Goal: Task Accomplishment & Management: Complete application form

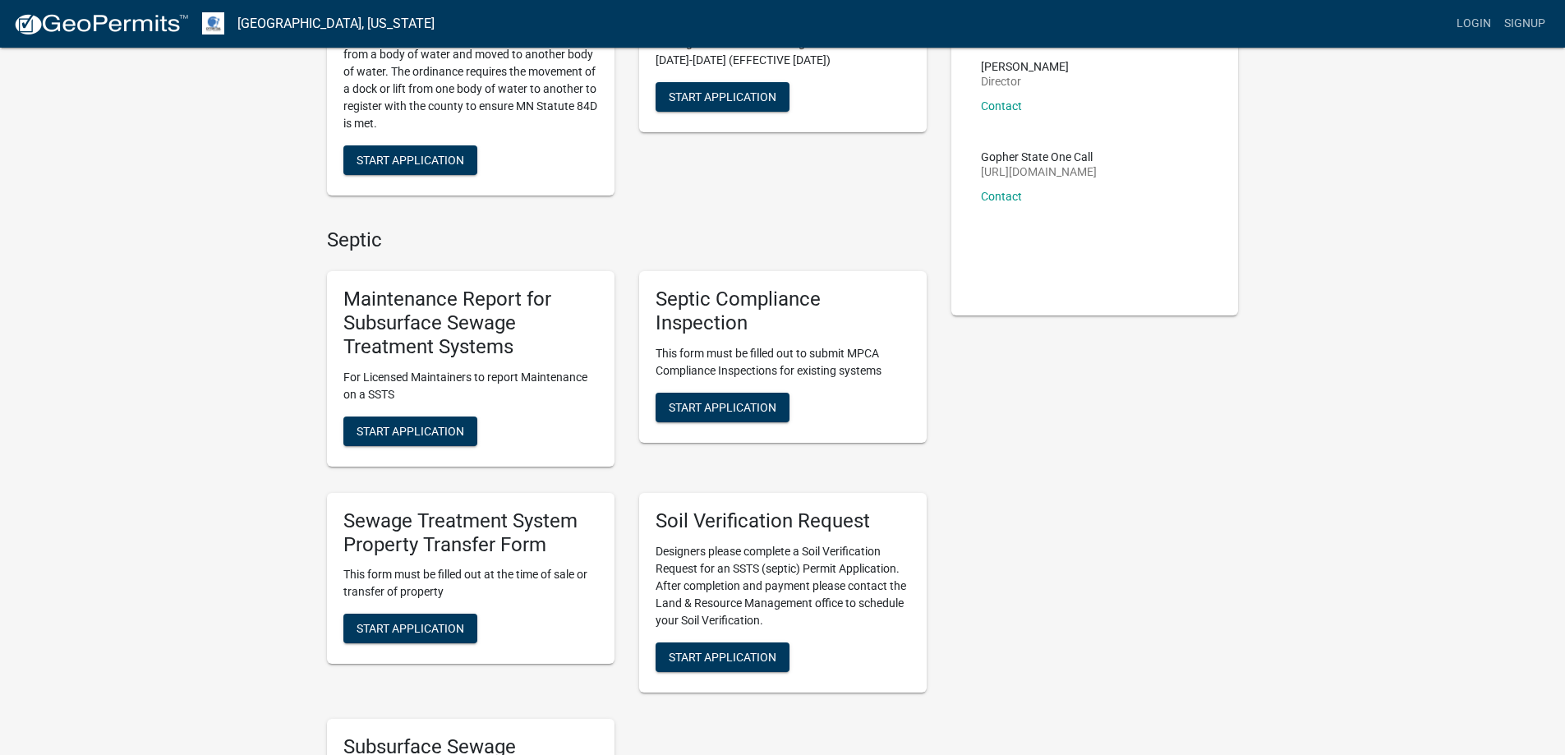
scroll to position [246, 0]
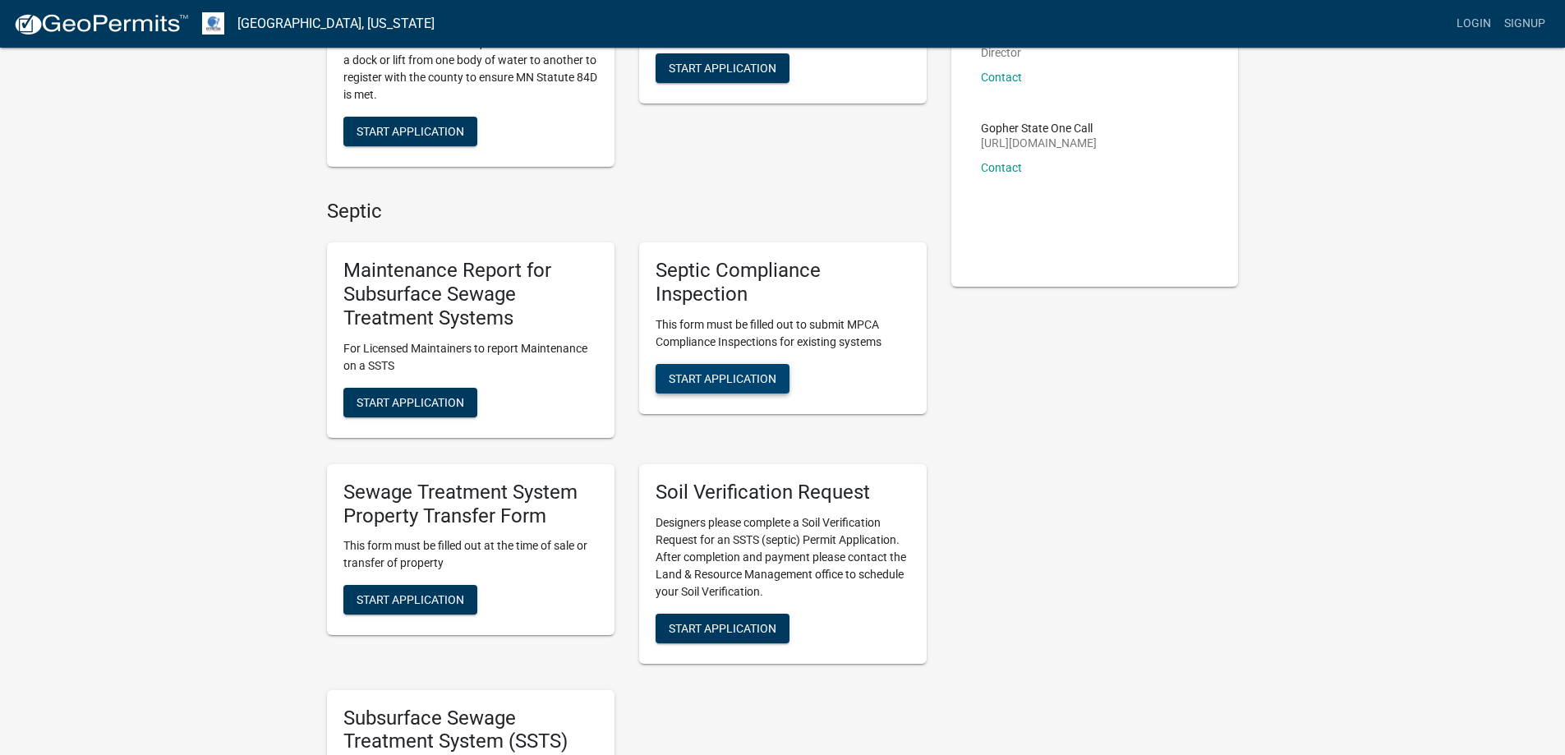
click at [727, 371] on span "Start Application" at bounding box center [723, 377] width 108 height 13
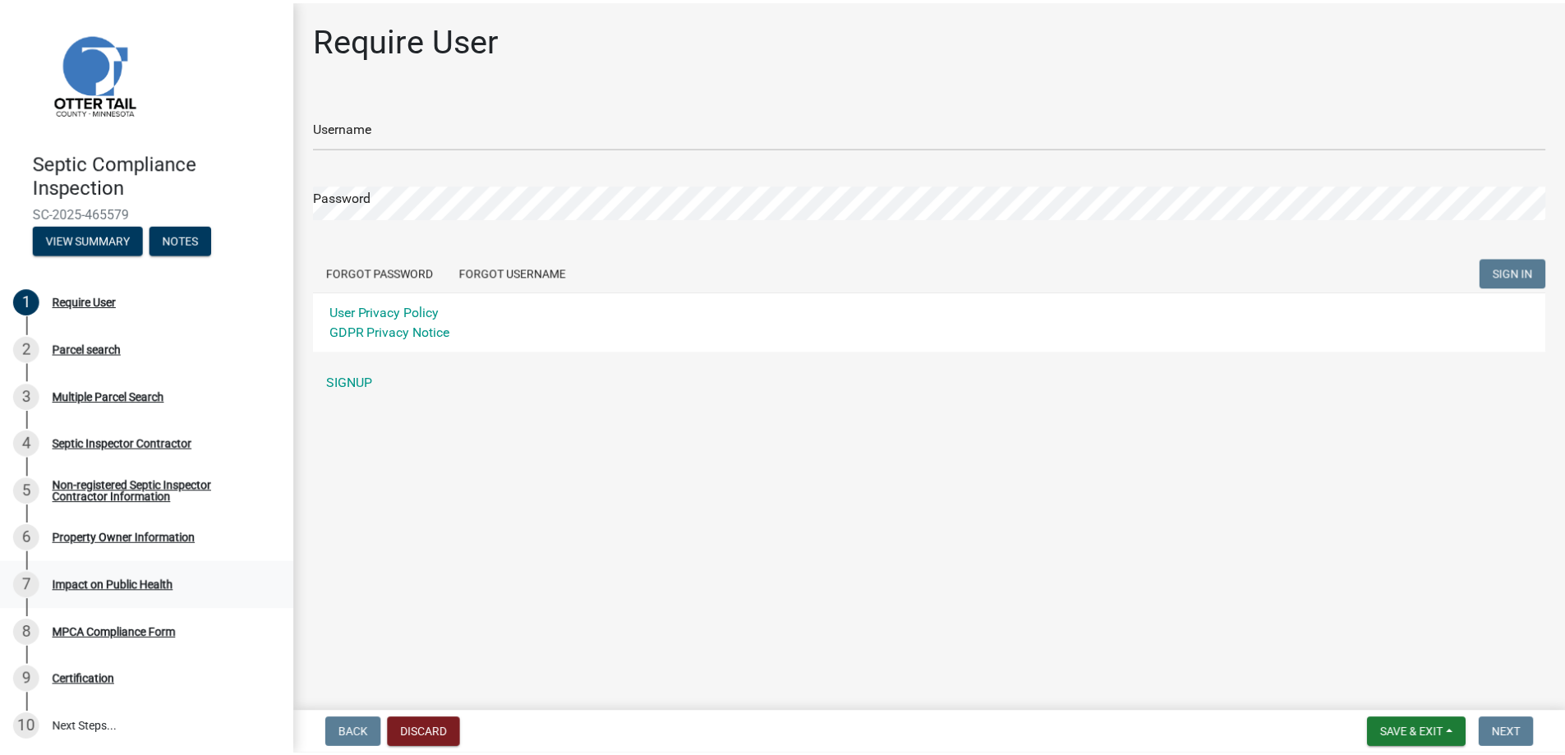
scroll to position [10, 0]
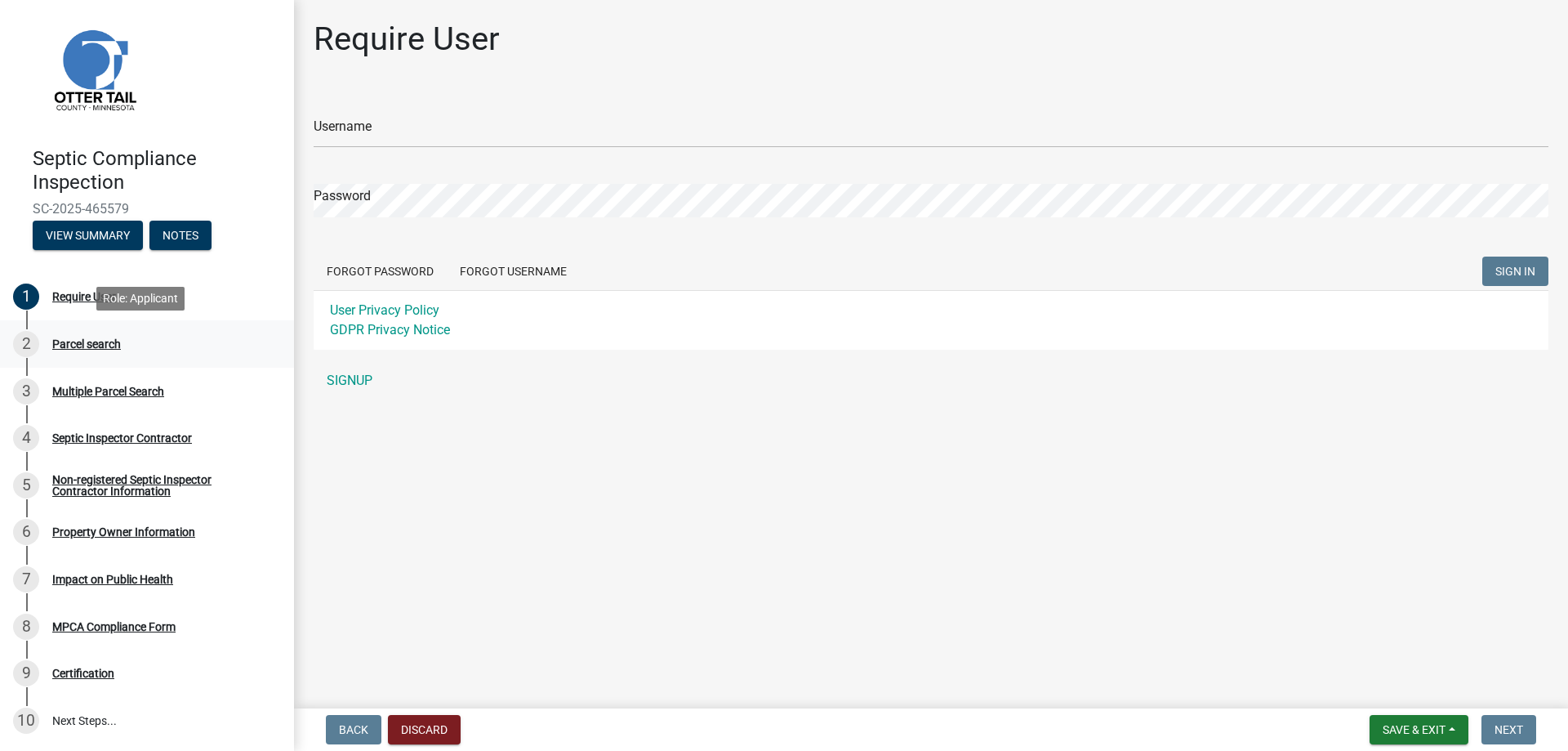
click at [72, 350] on div "Parcel search" at bounding box center [87, 344] width 69 height 12
click at [71, 341] on div "Parcel search" at bounding box center [87, 344] width 69 height 12
click at [82, 392] on div "Multiple Parcel Search" at bounding box center [108, 392] width 112 height 12
click at [92, 437] on div "Septic Inspector Contractor" at bounding box center [122, 439] width 139 height 12
click at [62, 233] on button "View Summary" at bounding box center [87, 236] width 110 height 30
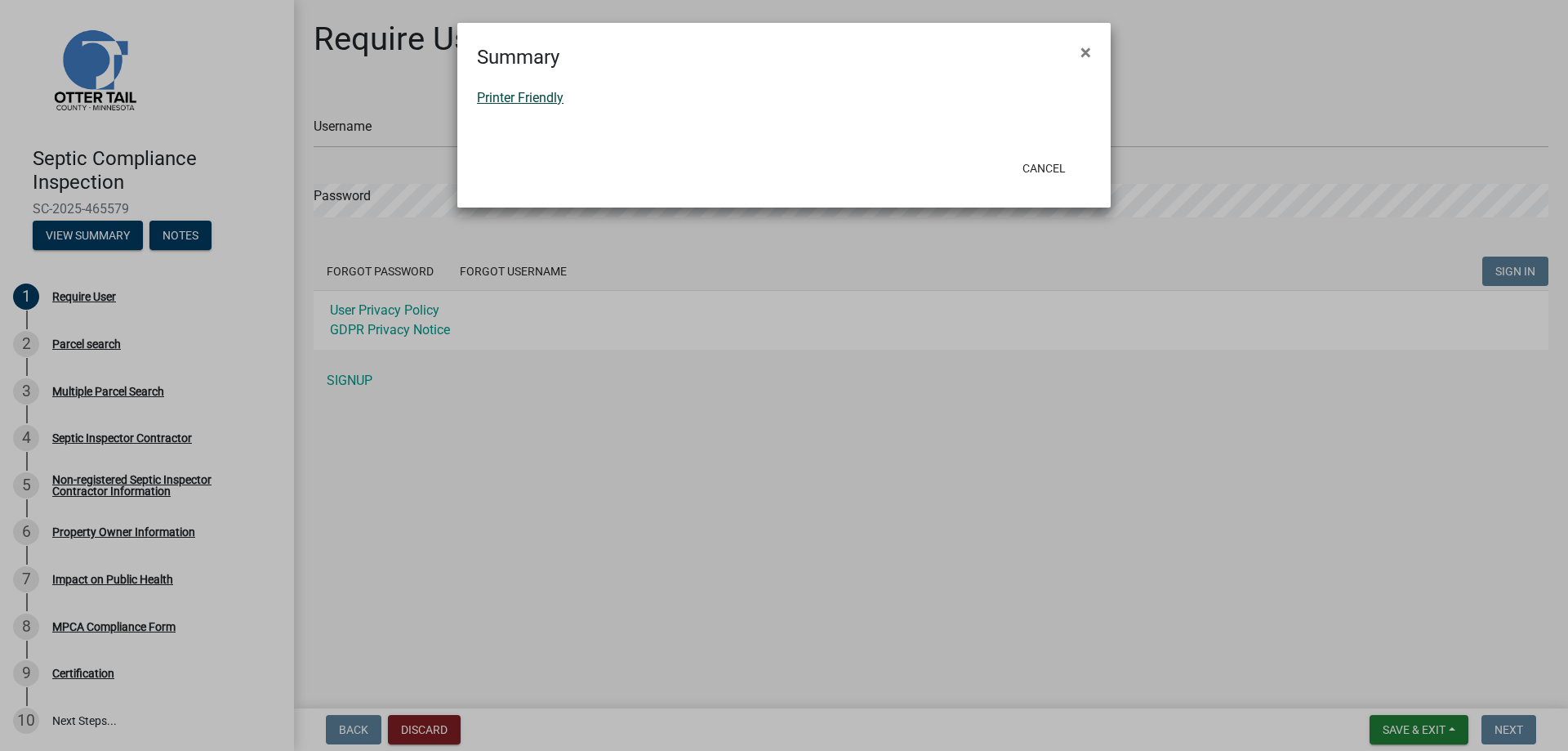
click at [511, 101] on link "Printer Friendly" at bounding box center [520, 97] width 87 height 16
click at [1098, 44] on button "×" at bounding box center [1086, 53] width 37 height 46
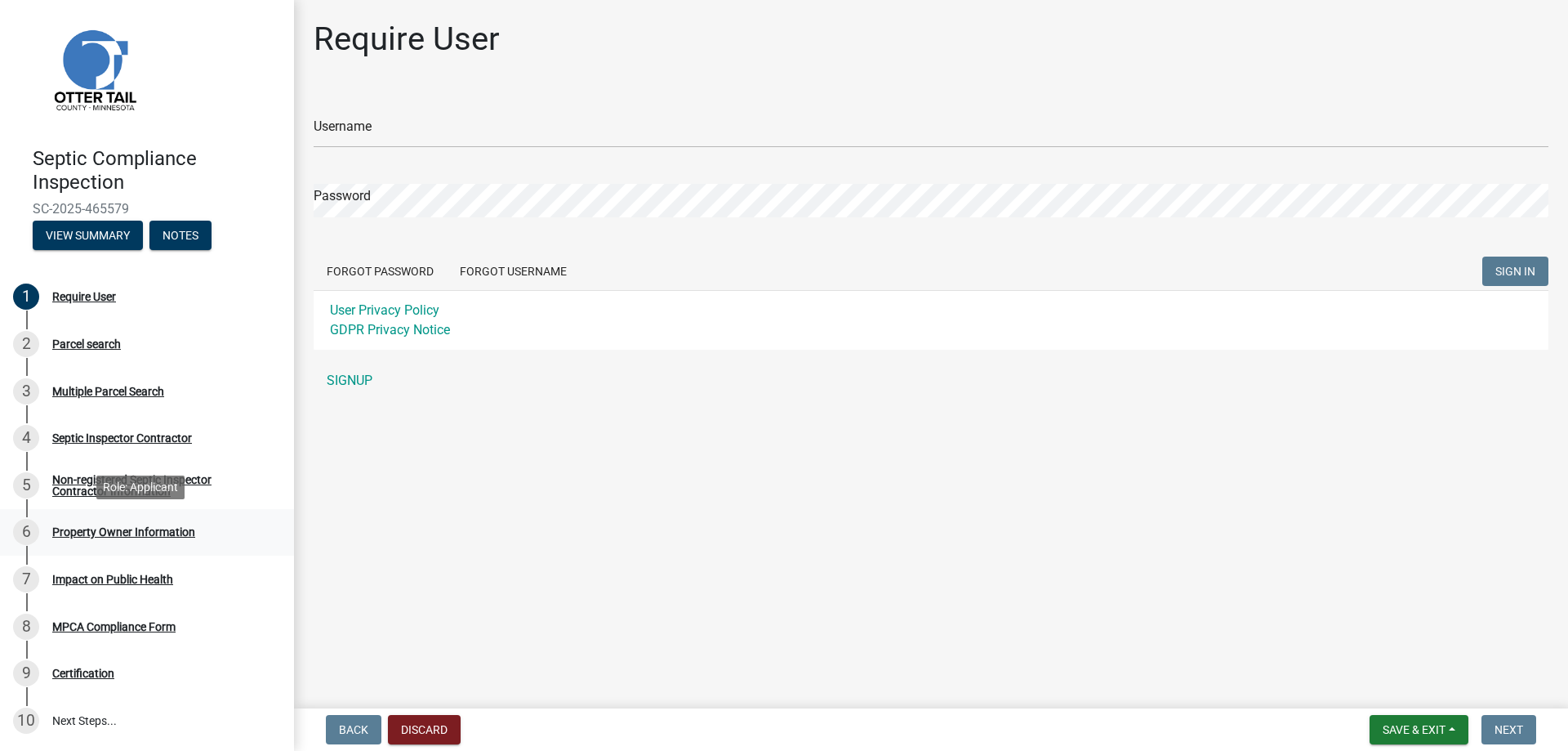
click at [81, 532] on div "Property Owner Information" at bounding box center [124, 532] width 143 height 12
click at [80, 528] on div "Property Owner Information" at bounding box center [124, 532] width 143 height 12
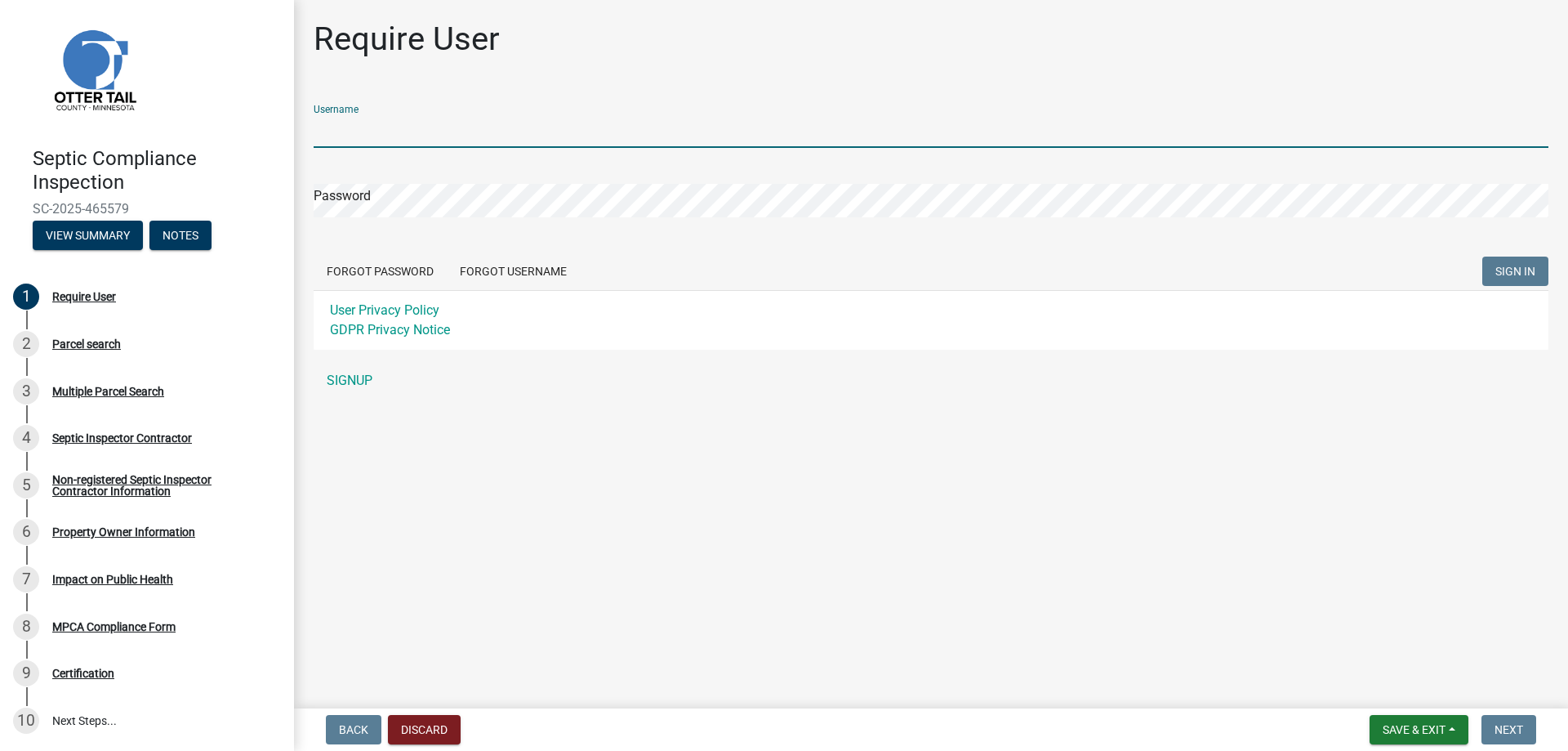
click at [314, 122] on input "Username" at bounding box center [931, 131] width 1235 height 34
click at [436, 726] on button "Discard" at bounding box center [424, 730] width 73 height 30
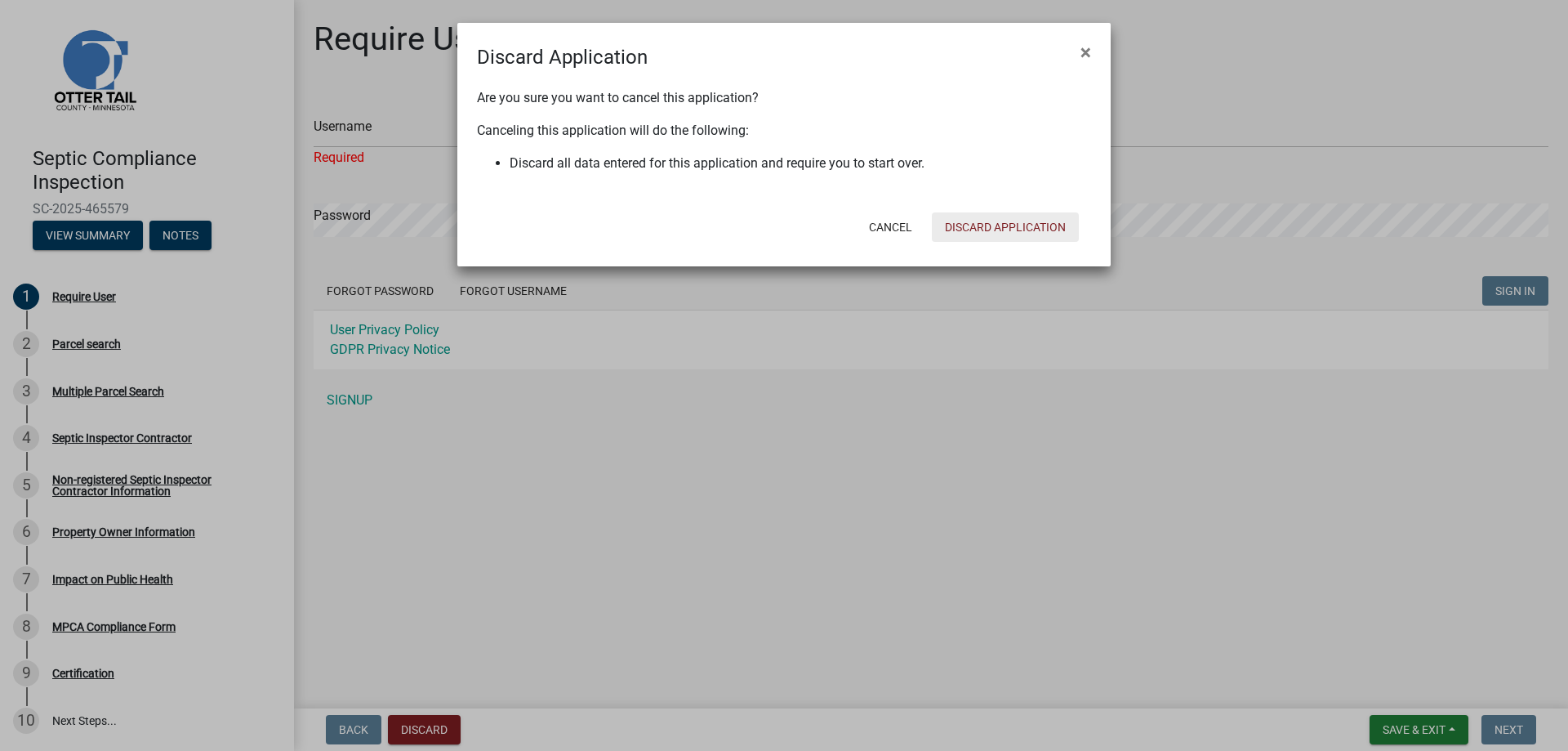
click at [1026, 230] on button "Discard Application" at bounding box center [1005, 228] width 147 height 30
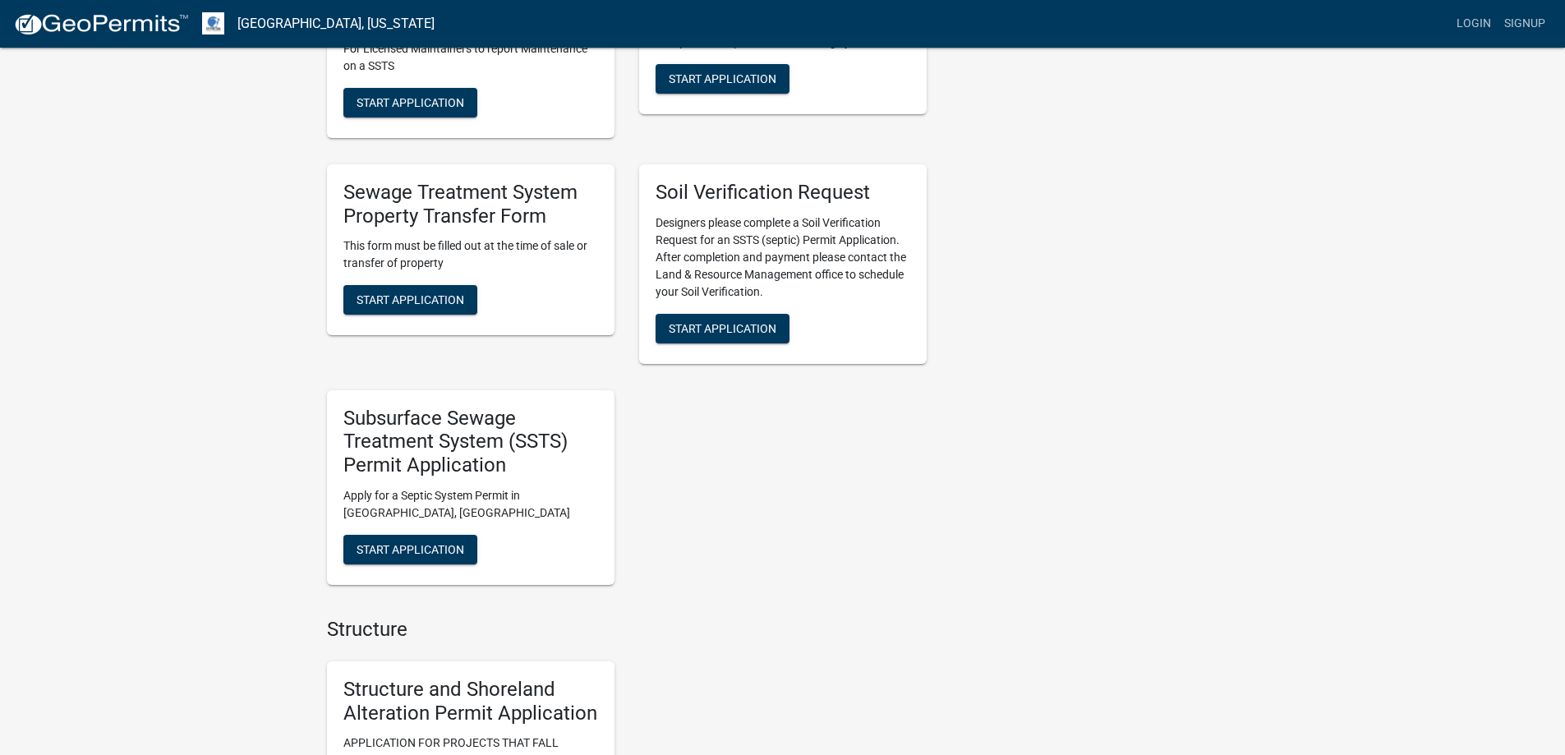
scroll to position [575, 0]
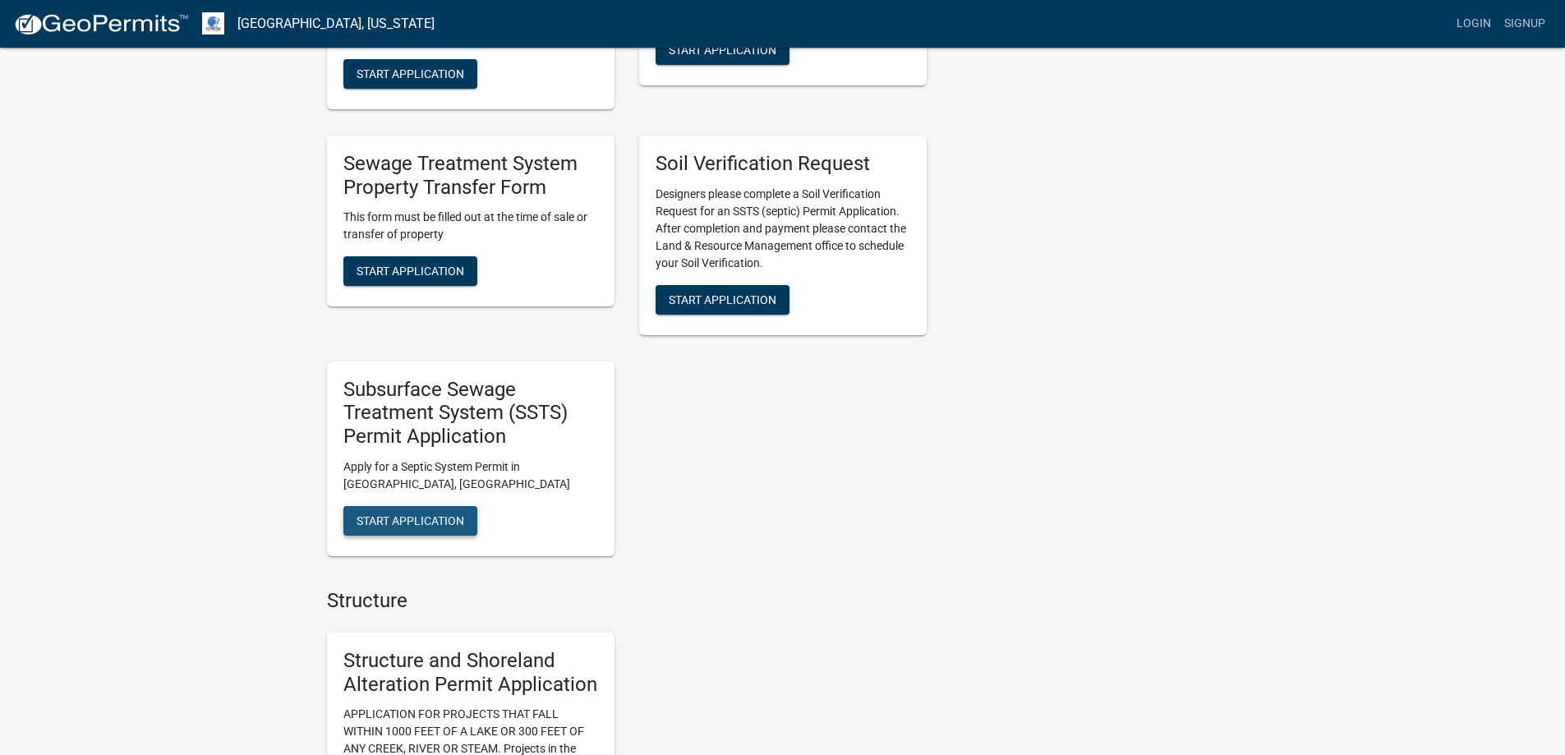
click at [396, 520] on span "Start Application" at bounding box center [411, 519] width 108 height 13
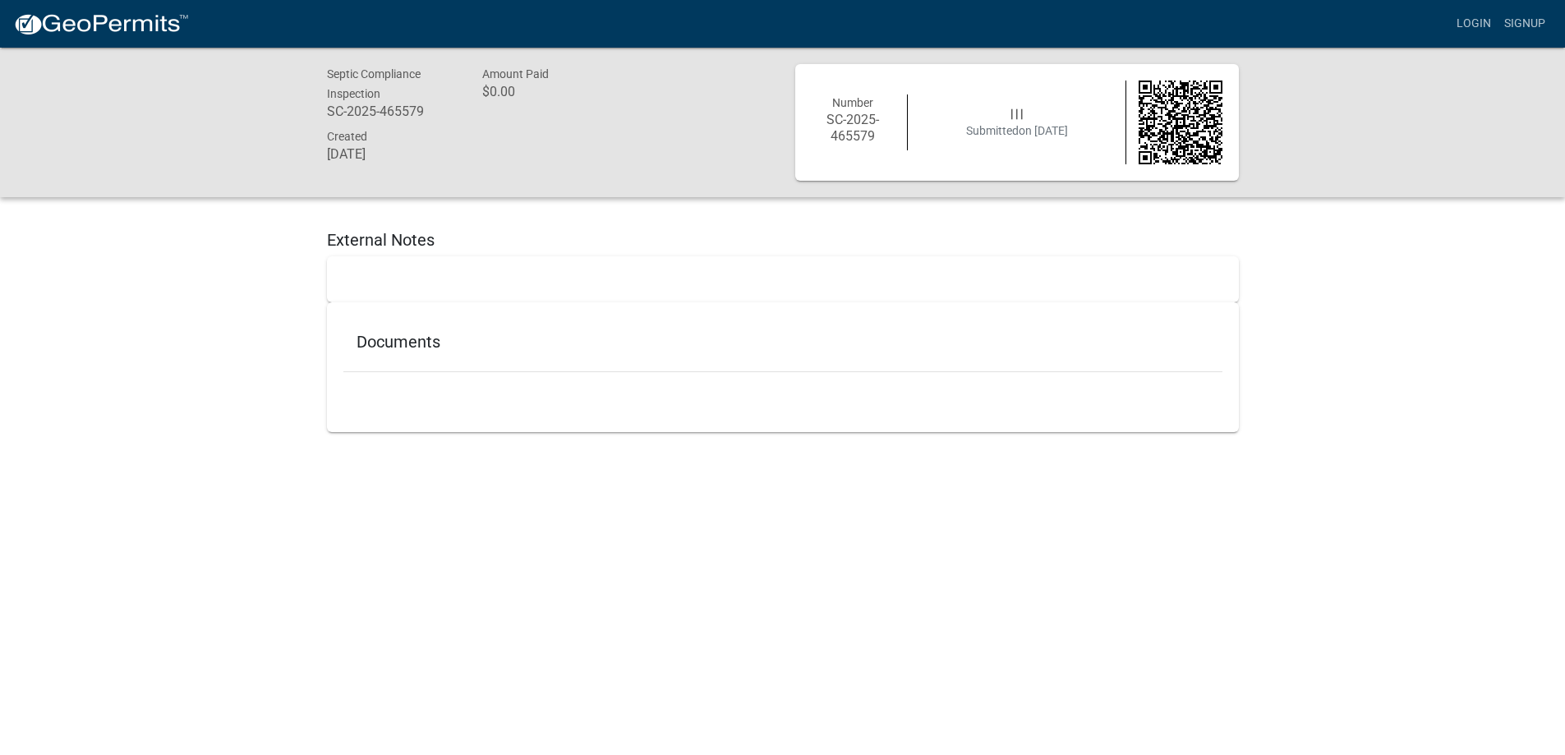
click at [376, 345] on h5 "Documents" at bounding box center [783, 342] width 853 height 20
click at [424, 335] on h5 "Documents" at bounding box center [783, 342] width 853 height 20
drag, startPoint x: 974, startPoint y: 134, endPoint x: 1068, endPoint y: 139, distance: 94.6
click at [982, 136] on span "Submitted on 8/18/2025" at bounding box center [1017, 130] width 102 height 13
drag, startPoint x: 1083, startPoint y: 142, endPoint x: 596, endPoint y: 128, distance: 487.4
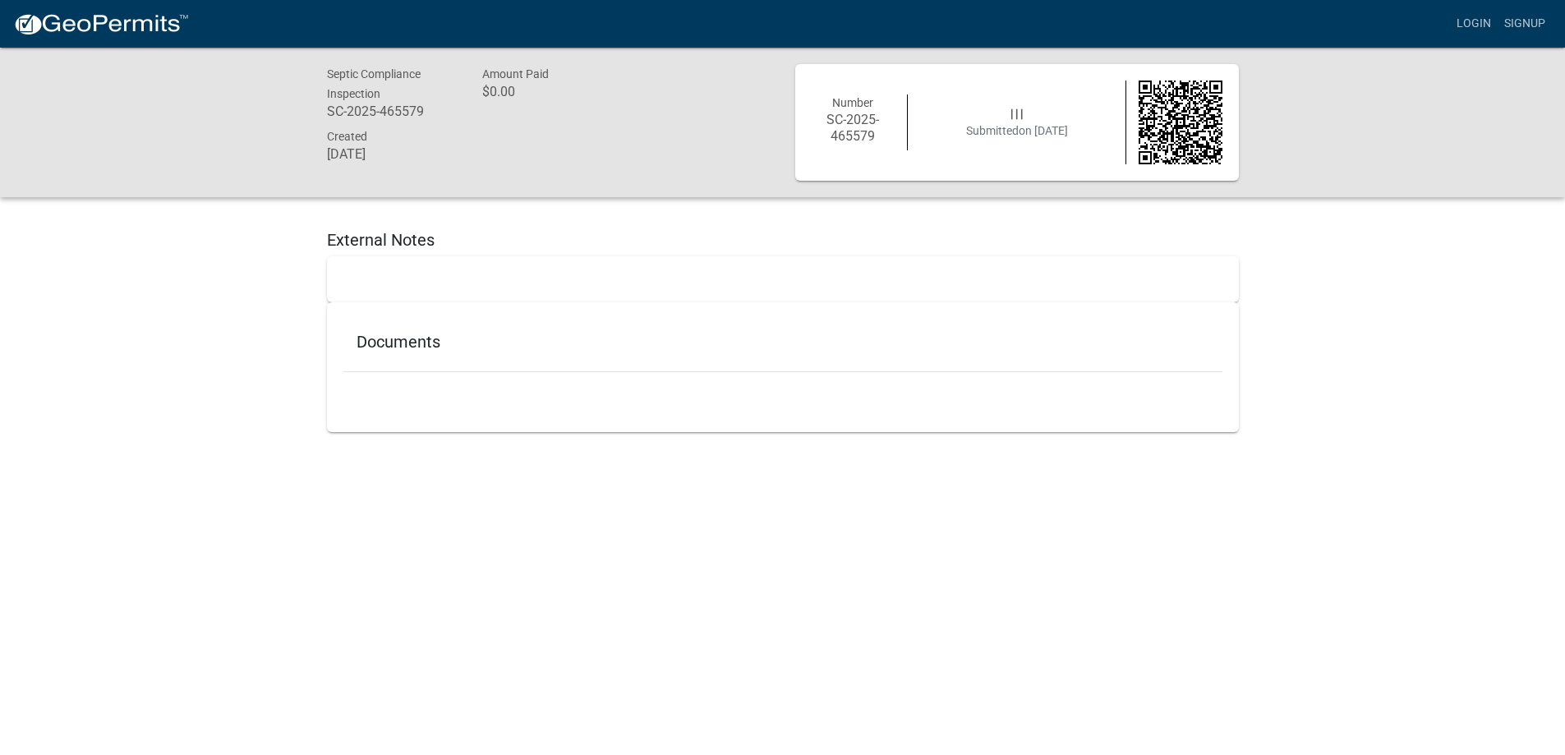
click at [1024, 131] on div "Number SC-2025-465579 | | | Submitted on 8/18/2025" at bounding box center [1016, 123] width 435 height 84
click at [287, 148] on div "Septic Compliance Inspection SC-2025-465579 Amount Paid $0.00 Created August 18…" at bounding box center [782, 123] width 1565 height 150
click at [372, 153] on h6 "August 18, 2025" at bounding box center [392, 154] width 131 height 16
click at [497, 94] on h6 "$0.00" at bounding box center [547, 92] width 131 height 16
click at [67, 46] on nav "more_horiz Login Signup" at bounding box center [782, 24] width 1565 height 48
